Goal: Task Accomplishment & Management: Manage account settings

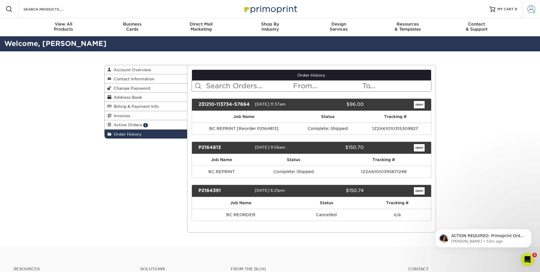
click at [529, 12] on span at bounding box center [531, 9] width 8 height 8
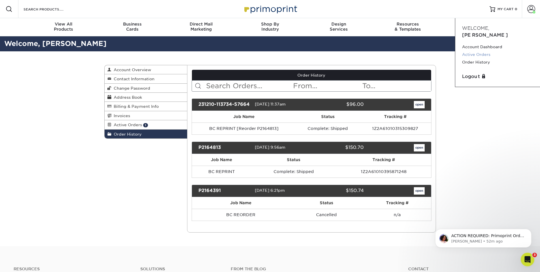
click at [484, 51] on link "Active Orders" at bounding box center [497, 55] width 71 height 8
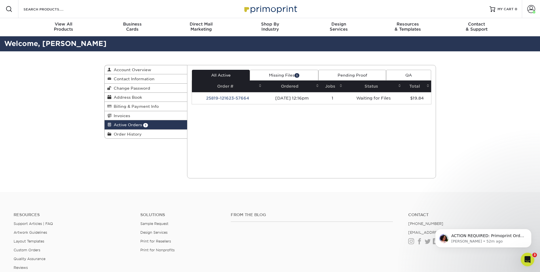
click at [283, 73] on link "Missing Files 1" at bounding box center [284, 75] width 69 height 11
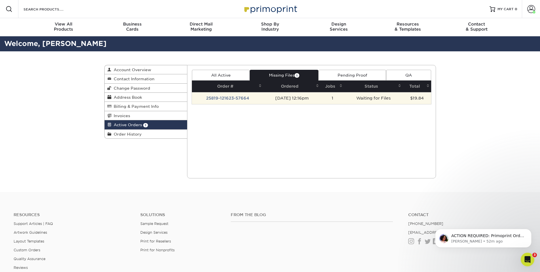
click at [375, 97] on td "Waiting for Files" at bounding box center [373, 98] width 58 height 12
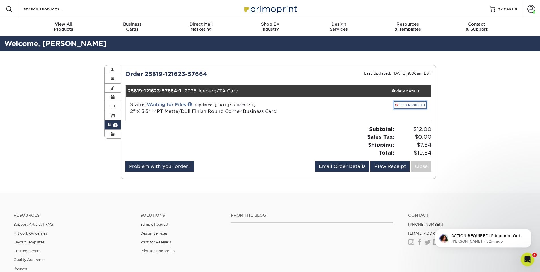
click at [407, 105] on link "FILES REQUIRED" at bounding box center [410, 105] width 33 height 8
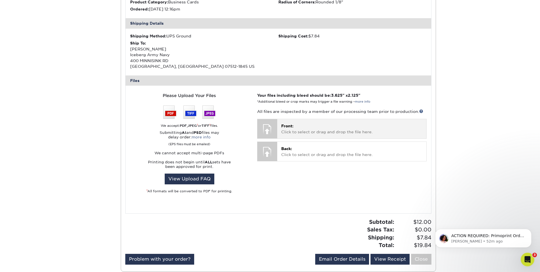
scroll to position [170, 0]
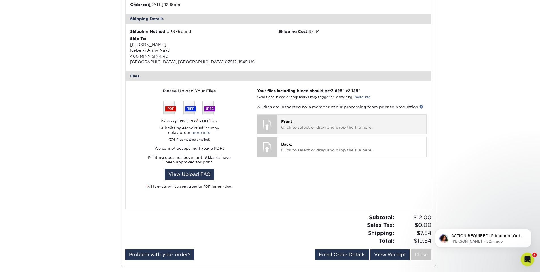
click at [318, 121] on p "Front: Click to select or drag and drop the file here." at bounding box center [351, 124] width 141 height 12
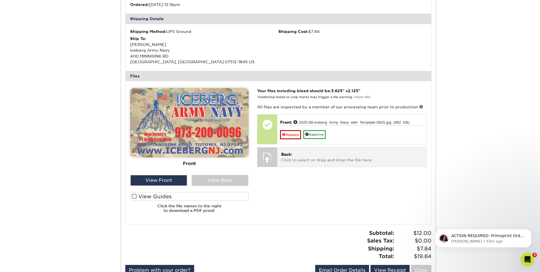
click at [347, 156] on p "Back: Click to select or drag and drop the file here." at bounding box center [351, 157] width 141 height 12
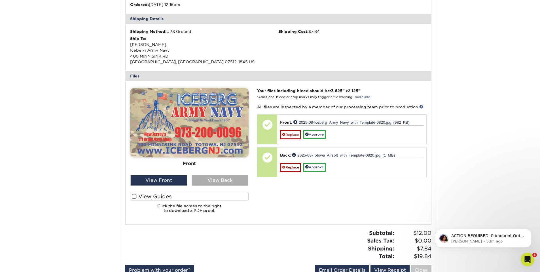
click at [221, 180] on div "View Back" at bounding box center [220, 180] width 57 height 11
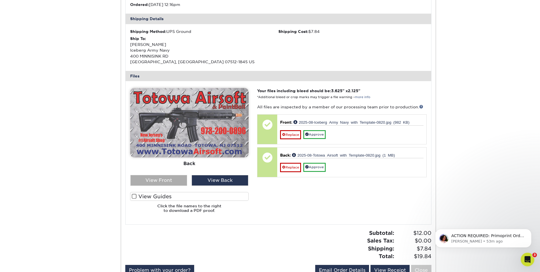
click at [160, 181] on div "View Front" at bounding box center [158, 180] width 57 height 11
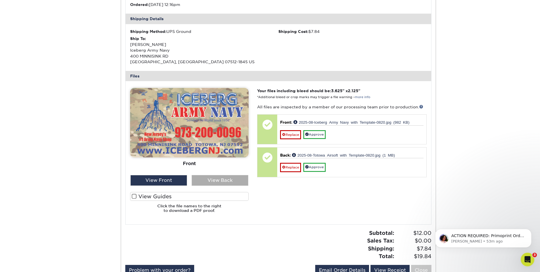
click at [217, 180] on div "View Back" at bounding box center [220, 180] width 57 height 11
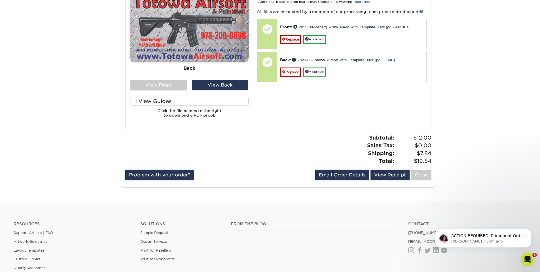
scroll to position [283, 0]
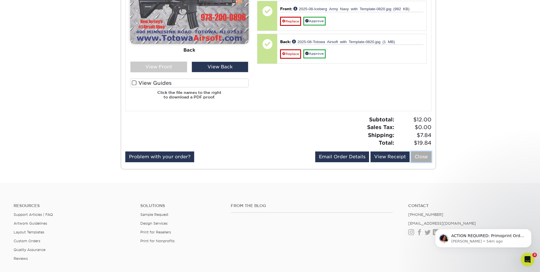
click at [422, 156] on link "Close" at bounding box center [421, 156] width 20 height 11
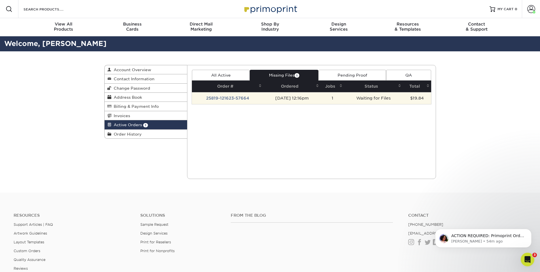
click at [370, 97] on td "Waiting for Files" at bounding box center [373, 98] width 58 height 12
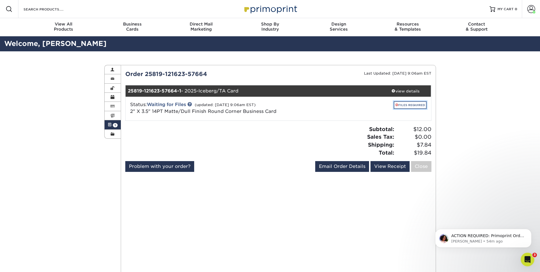
click at [411, 107] on link "FILES REQUIRED" at bounding box center [410, 105] width 33 height 8
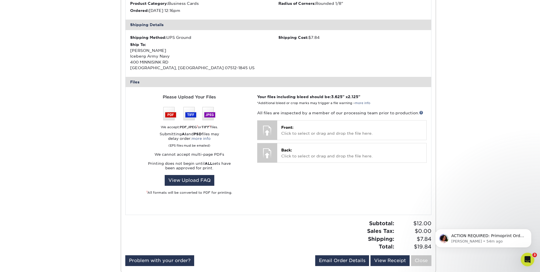
scroll to position [198, 0]
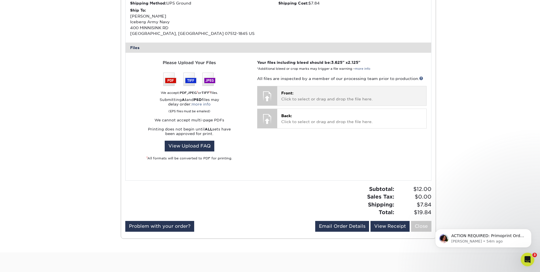
click at [298, 91] on p "Front: Click to select or drag and drop the file here." at bounding box center [351, 96] width 141 height 12
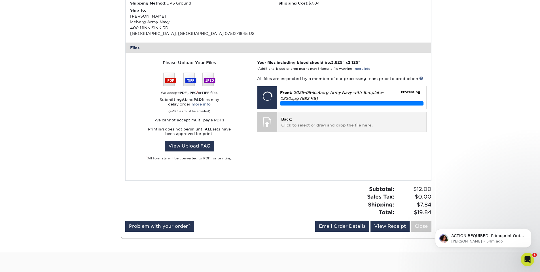
click at [364, 122] on p "Back: Click to select or drag and drop the file here." at bounding box center [351, 122] width 141 height 12
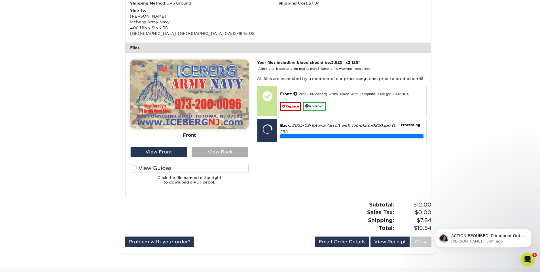
click at [221, 154] on div "View Back" at bounding box center [220, 152] width 57 height 11
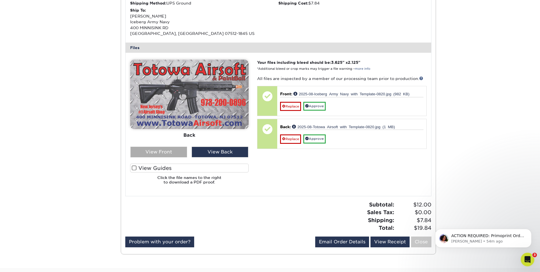
click at [173, 152] on div "View Front" at bounding box center [158, 152] width 57 height 11
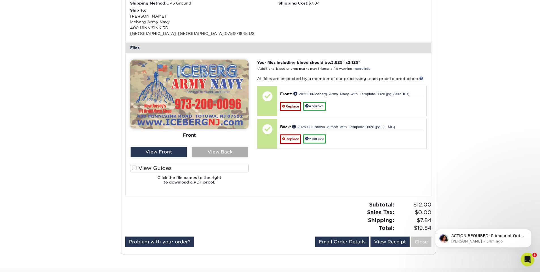
click at [211, 151] on div "View Back" at bounding box center [220, 152] width 57 height 11
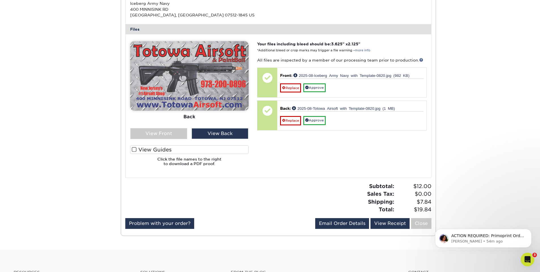
scroll to position [190, 0]
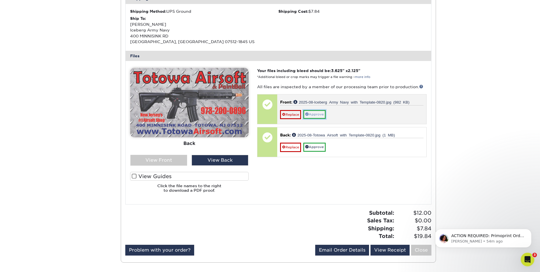
click at [322, 114] on link "Approve" at bounding box center [314, 114] width 22 height 9
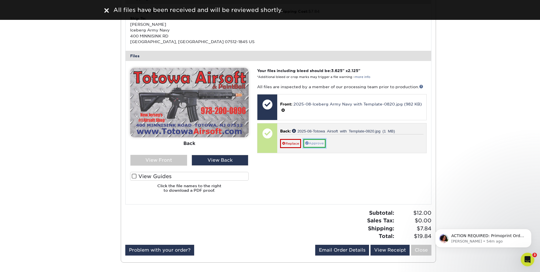
drag, startPoint x: 320, startPoint y: 142, endPoint x: 342, endPoint y: 145, distance: 22.6
click at [320, 142] on link "Approve" at bounding box center [314, 143] width 22 height 9
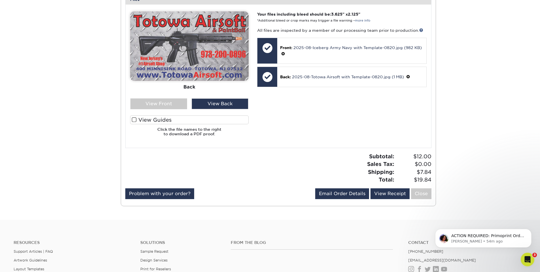
scroll to position [247, 0]
click at [420, 193] on link "Close" at bounding box center [421, 193] width 20 height 11
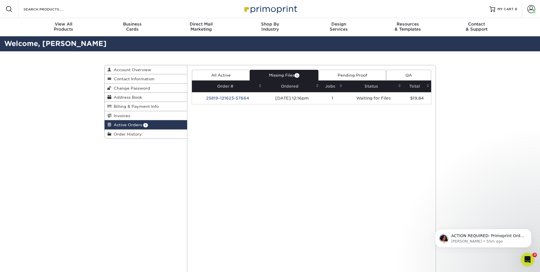
click at [348, 75] on link "Pending Proof" at bounding box center [352, 75] width 68 height 11
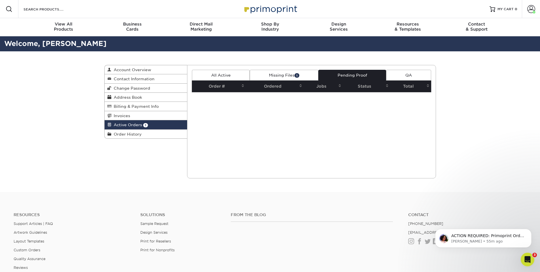
click at [285, 73] on link "Missing Files 1" at bounding box center [284, 75] width 69 height 11
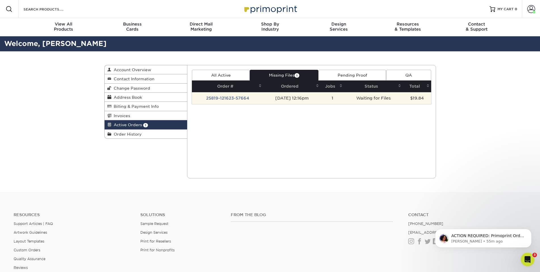
click at [286, 98] on td "[DATE] 12:16pm" at bounding box center [291, 98] width 57 height 12
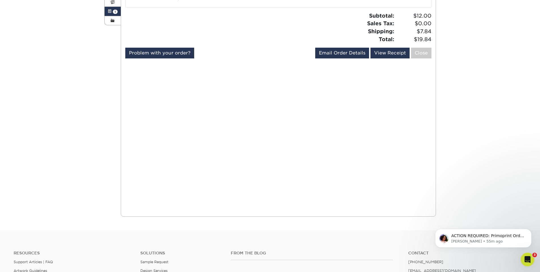
scroll to position [28, 0]
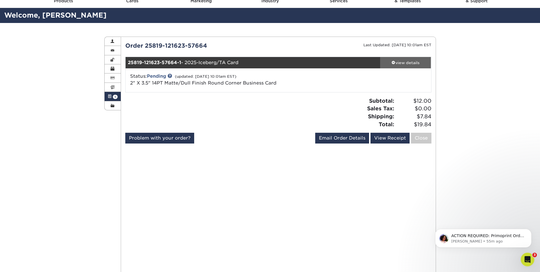
click at [401, 60] on div "view details" at bounding box center [405, 63] width 51 height 6
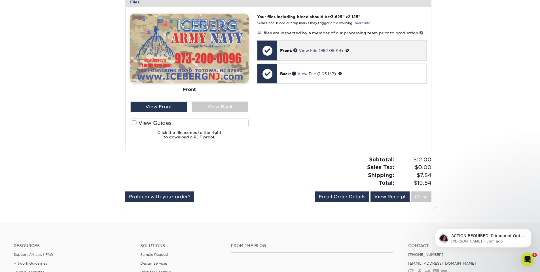
scroll to position [255, 0]
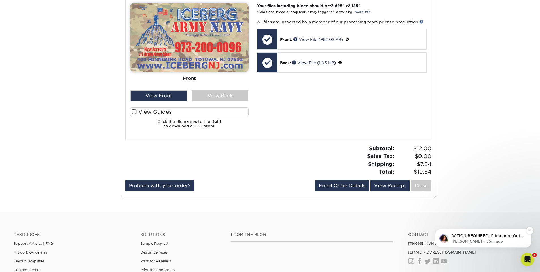
click at [476, 237] on p "ACTION REQUIRED: Primoprint Order 25819-121623-57664 Good morning [PERSON_NAME]…" at bounding box center [487, 236] width 73 height 6
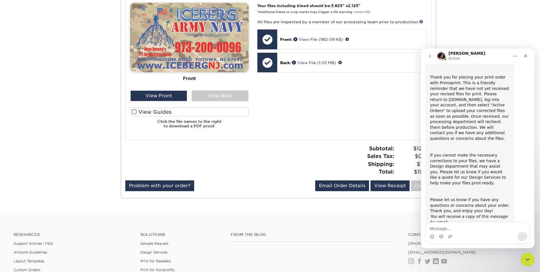
scroll to position [47, 0]
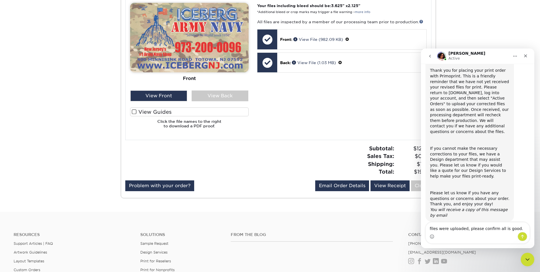
type textarea "files were uploaded, please confirm all is good."
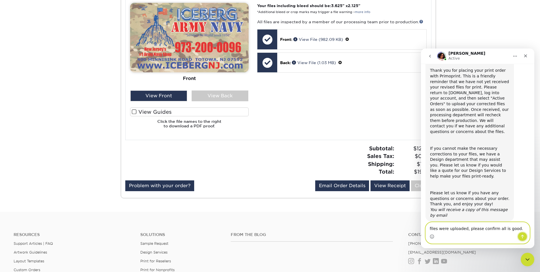
click at [522, 237] on icon "Send a message…" at bounding box center [522, 237] width 3 height 4
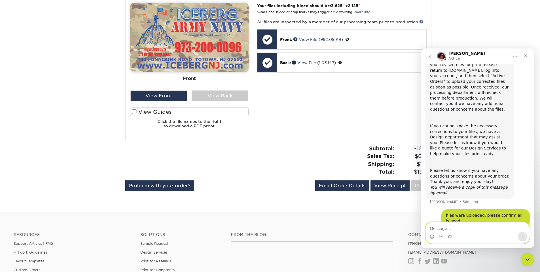
scroll to position [92, 0]
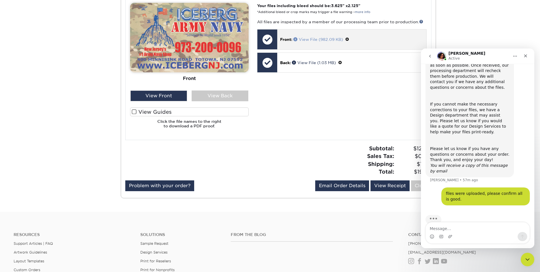
click at [303, 37] on link "View File (982.09 KB)" at bounding box center [318, 39] width 50 height 5
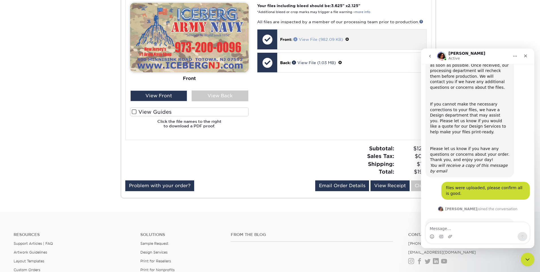
scroll to position [119, 0]
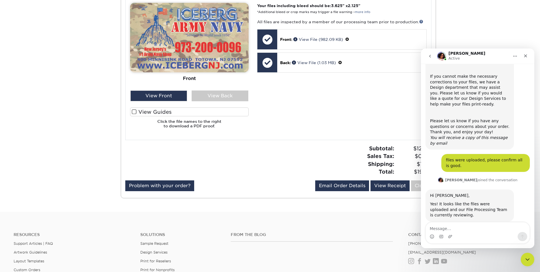
click at [336, 90] on div "Your files including bleed should be: 3.625 " x 2.125 " *Additional bleed or cr…" at bounding box center [342, 68] width 178 height 130
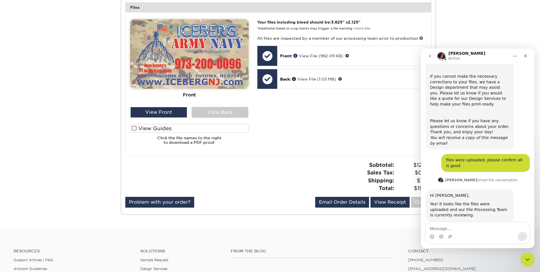
scroll to position [255, 0]
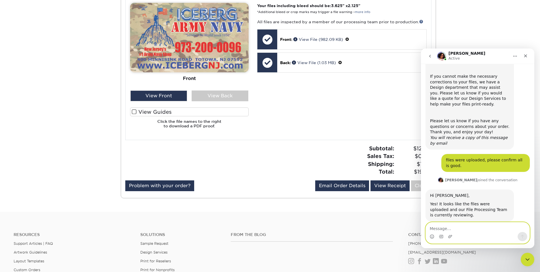
click at [461, 227] on textarea "Message…" at bounding box center [478, 227] width 104 height 10
type textarea "thank you"
click at [522, 235] on icon "Send a message…" at bounding box center [522, 237] width 3 height 4
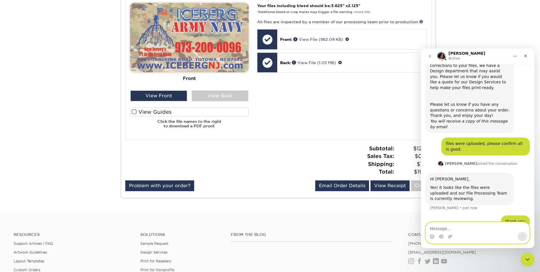
scroll to position [136, 0]
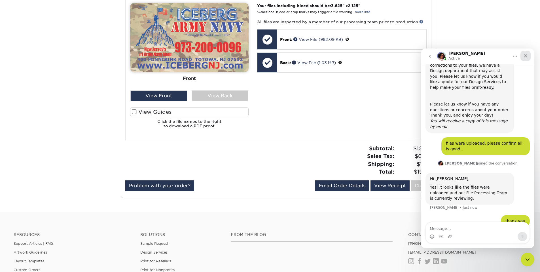
click at [527, 54] on icon "Close" at bounding box center [525, 56] width 5 height 5
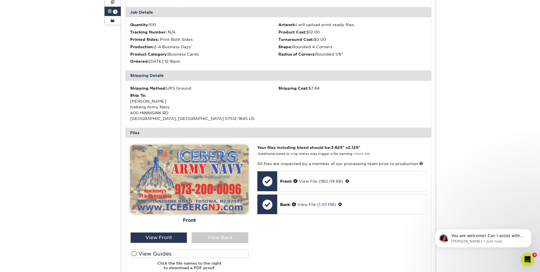
scroll to position [158, 0]
click at [502, 236] on p "You are welcome! Can I assist with anything else at this time?" at bounding box center [487, 236] width 73 height 6
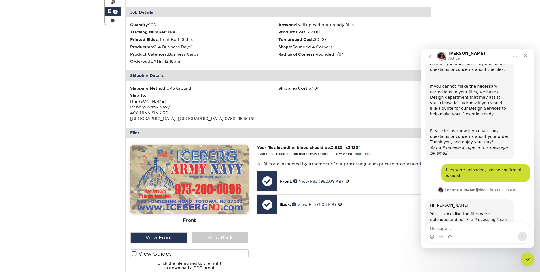
scroll to position [168, 0]
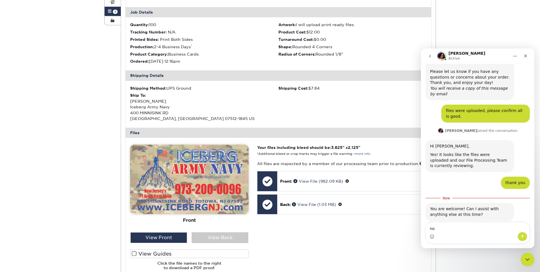
type textarea "no"
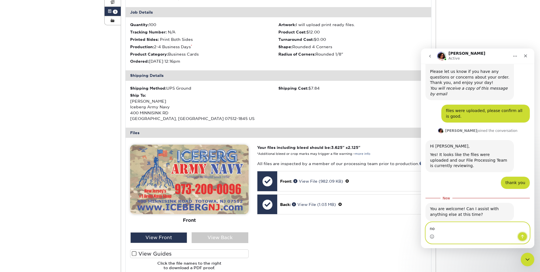
click at [524, 237] on icon "Send a message…" at bounding box center [522, 236] width 5 height 5
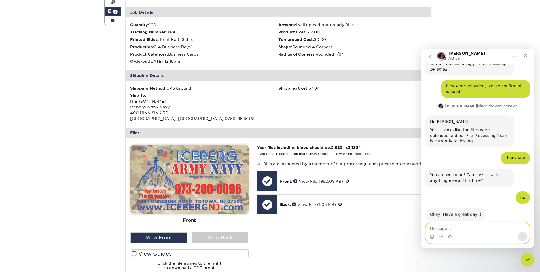
scroll to position [192, 0]
